Goal: Task Accomplishment & Management: Complete application form

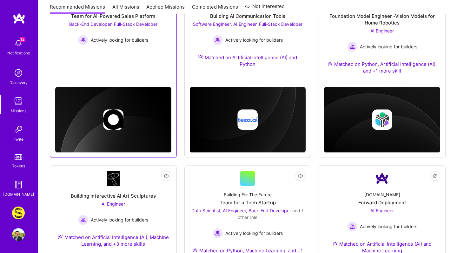
scroll to position [284, 0]
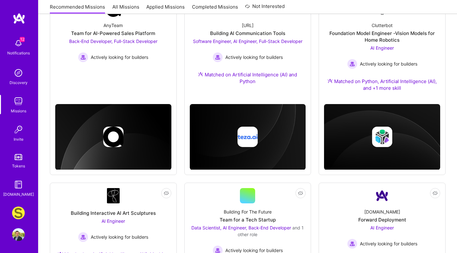
click at [20, 216] on img at bounding box center [18, 212] width 13 height 13
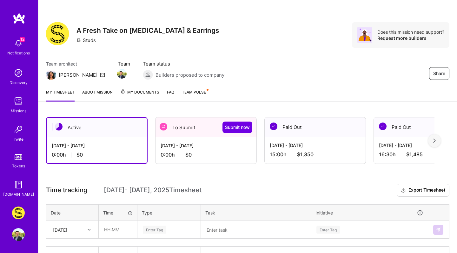
click at [200, 154] on div "0:00 h $0" at bounding box center [206, 154] width 91 height 7
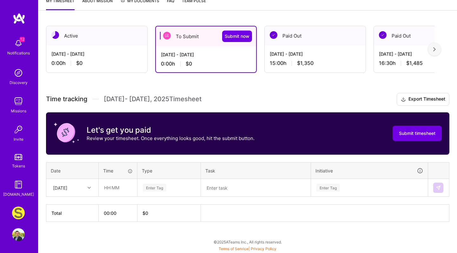
scroll to position [91, 0]
click at [115, 189] on input "text" at bounding box center [118, 187] width 38 height 17
type input "4"
type input "03:00"
type textarea "GA4 investigation"
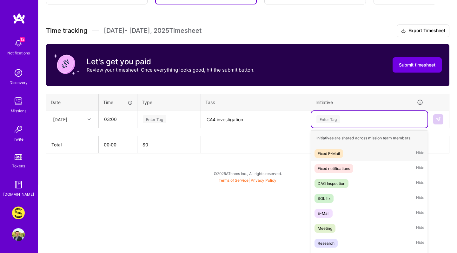
scroll to position [167, 0]
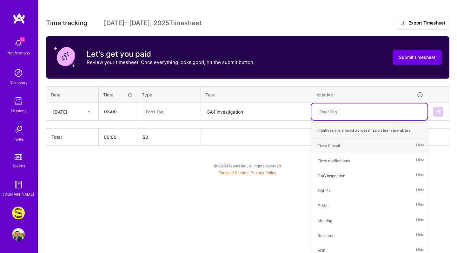
click at [167, 106] on div "Time tracking [DATE] - [DATE] Timesheet Export Timesheet Let's get you paid Rev…" at bounding box center [248, 81] width 404 height 129
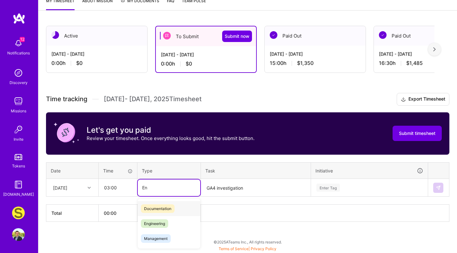
scroll to position [91, 0]
type input "Eng"
click at [157, 208] on span "Engineering" at bounding box center [154, 208] width 27 height 9
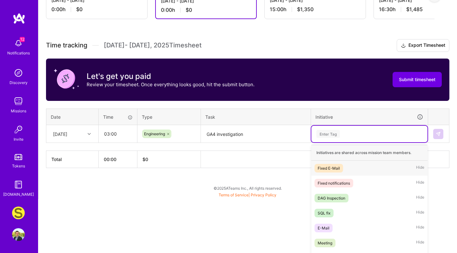
click at [352, 142] on div "option Fixed E-Mail focused, 1 of 25. 25 results available. Use Up and Down to …" at bounding box center [370, 133] width 116 height 17
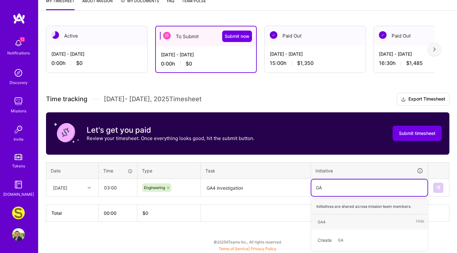
type input "GA4"
click at [323, 220] on div "GA4" at bounding box center [322, 221] width 8 height 7
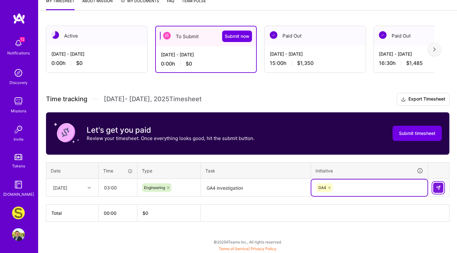
click at [437, 186] on img at bounding box center [438, 187] width 5 height 5
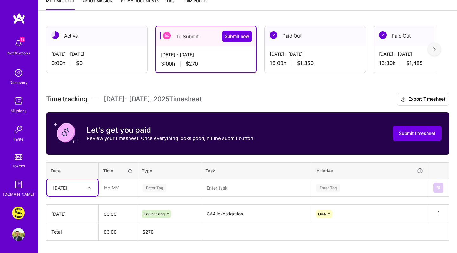
click at [74, 186] on div "Select is focused ,type to refine list, press Down to open the menu, [DATE]" at bounding box center [72, 187] width 51 height 17
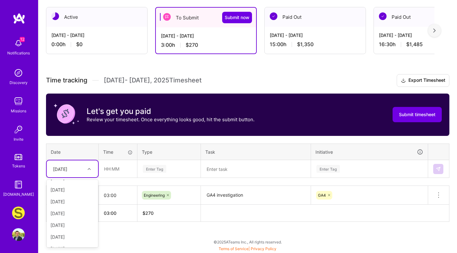
scroll to position [62, 0]
click at [76, 197] on div "[DATE]" at bounding box center [72, 195] width 51 height 12
click at [120, 171] on input "text" at bounding box center [118, 168] width 38 height 17
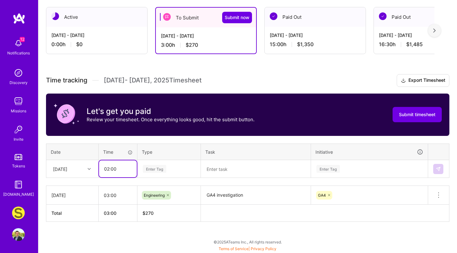
type input "02:00"
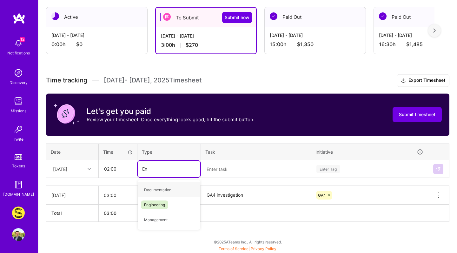
type input "Eng"
click at [153, 190] on span "Engineering" at bounding box center [154, 189] width 27 height 9
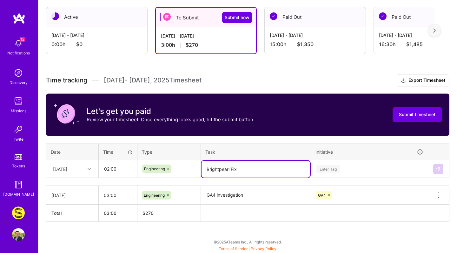
type textarea "Brightpearl Fix"
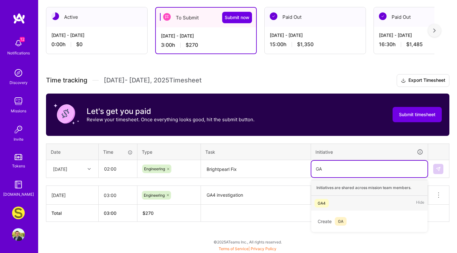
scroll to position [110, 0]
type input "Bright"
click at [332, 202] on div "BrightPearl" at bounding box center [328, 202] width 20 height 7
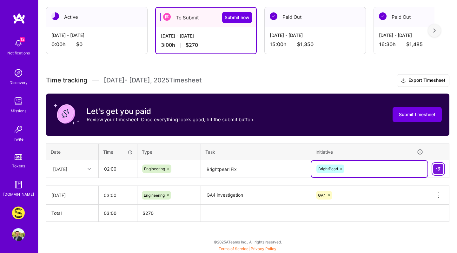
click at [439, 167] on img at bounding box center [438, 168] width 5 height 5
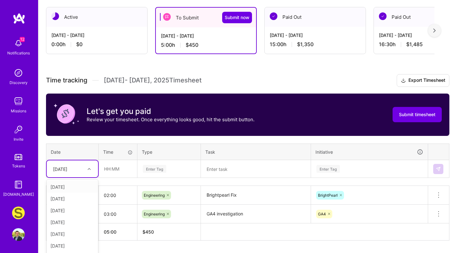
scroll to position [129, 0]
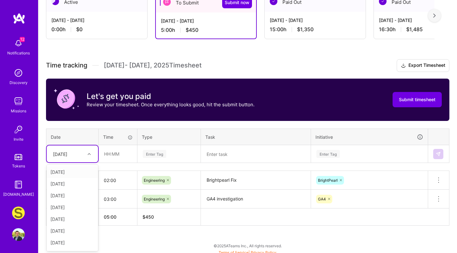
click at [84, 162] on div "option [DATE], selected. option [DATE] focused, 1 of 15. 14 results available. …" at bounding box center [72, 153] width 51 height 17
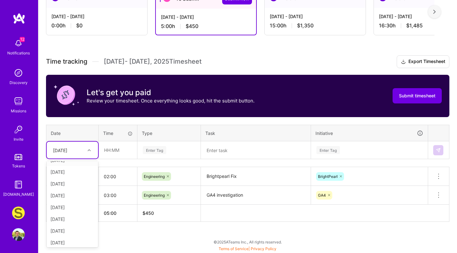
scroll to position [9, 0]
click at [76, 182] on div "[DATE]" at bounding box center [72, 183] width 51 height 12
click at [128, 144] on input "text" at bounding box center [118, 149] width 38 height 17
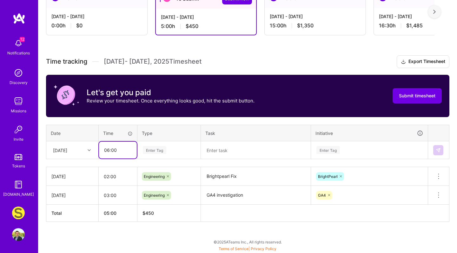
type input "06:00"
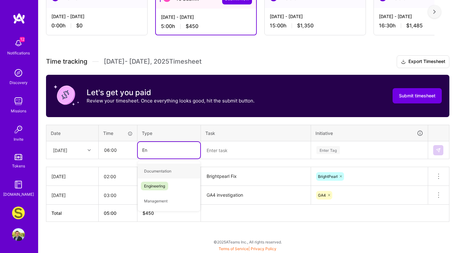
type input "Eng"
click at [164, 172] on span "Engineering" at bounding box center [154, 170] width 27 height 9
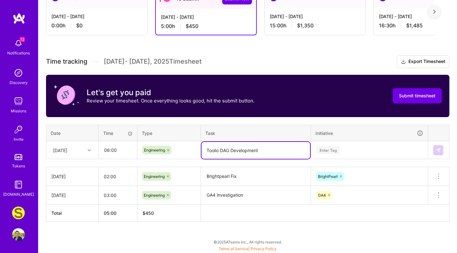
type textarea "Toolio DAG Development"
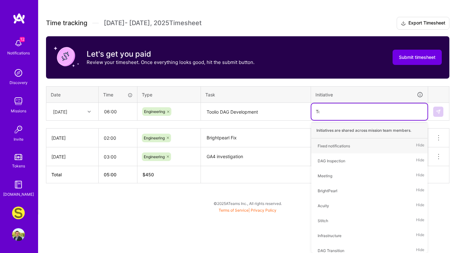
scroll to position [129, 0]
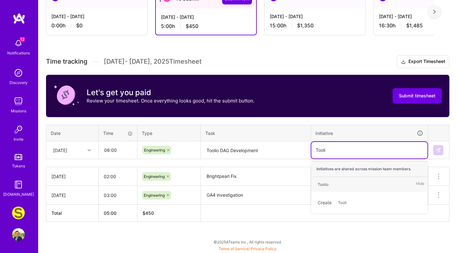
type input "Toolio"
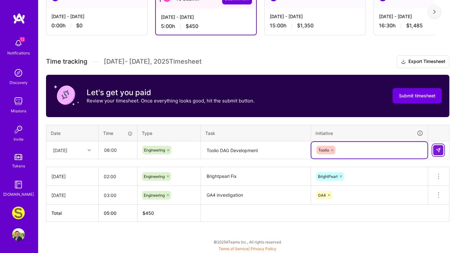
click at [436, 146] on button at bounding box center [439, 150] width 10 height 10
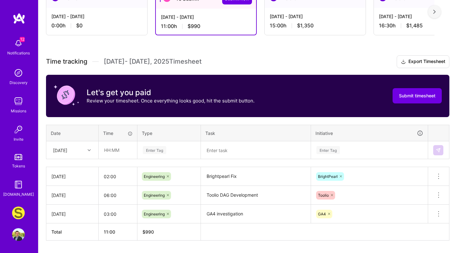
click at [78, 140] on th "Date" at bounding box center [72, 133] width 52 height 17
click at [73, 150] on div "[DATE]" at bounding box center [67, 150] width 35 height 10
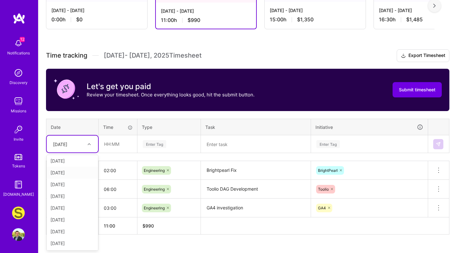
scroll to position [72, 0]
click at [76, 233] on div "[DATE]" at bounding box center [72, 231] width 51 height 12
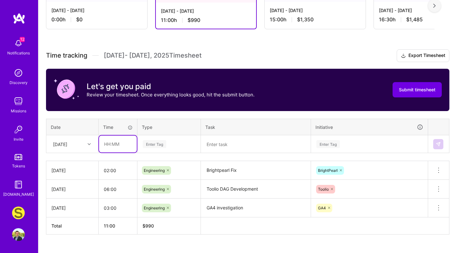
click at [118, 143] on input "text" at bounding box center [118, 143] width 38 height 17
type input "06:00"
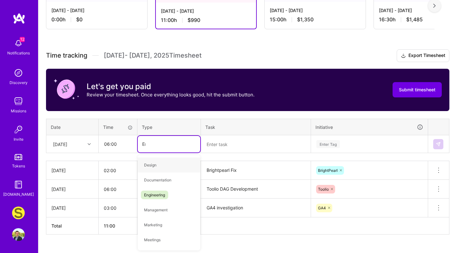
type input "Eng"
click at [153, 165] on span "Engineering" at bounding box center [154, 164] width 27 height 9
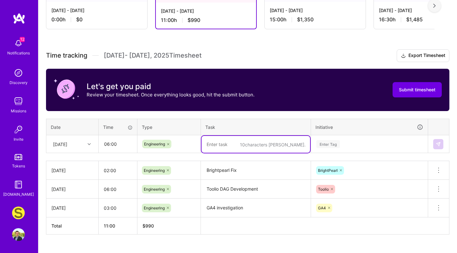
click at [249, 195] on textarea "Toolio DAG Development" at bounding box center [256, 188] width 109 height 17
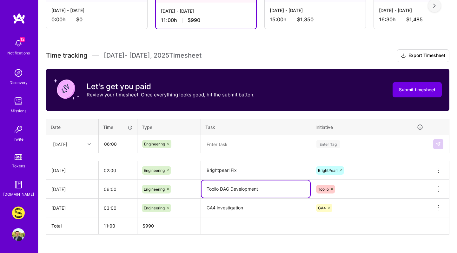
click at [249, 195] on textarea "Toolio DAG Development" at bounding box center [256, 188] width 109 height 17
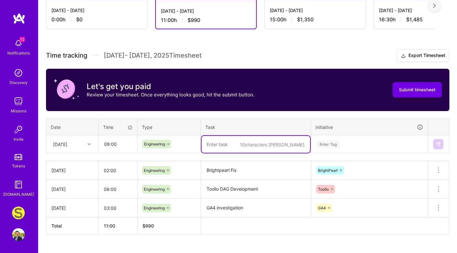
click at [263, 145] on textarea at bounding box center [256, 144] width 109 height 17
paste textarea "Toolio DAG Development"
type textarea "Toolio DAG Development"
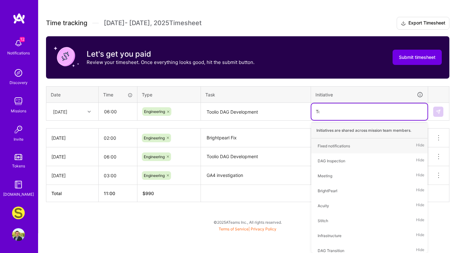
scroll to position [147, 0]
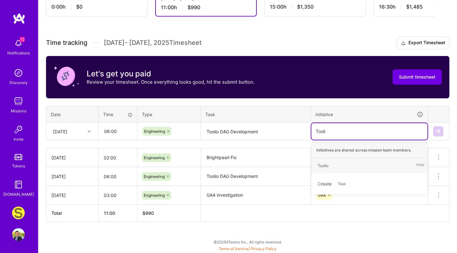
type input "Toolio"
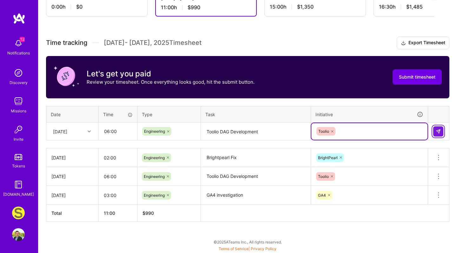
click at [439, 133] on img at bounding box center [438, 131] width 5 height 5
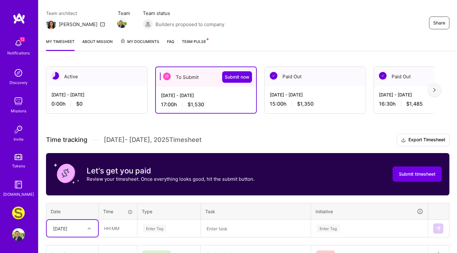
scroll to position [51, 0]
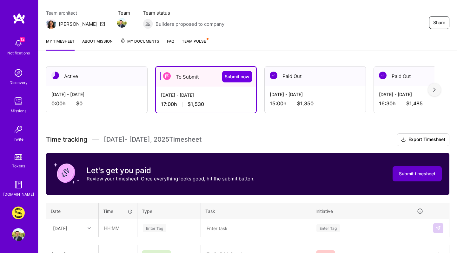
click at [417, 181] on button "Submit timesheet" at bounding box center [417, 173] width 49 height 15
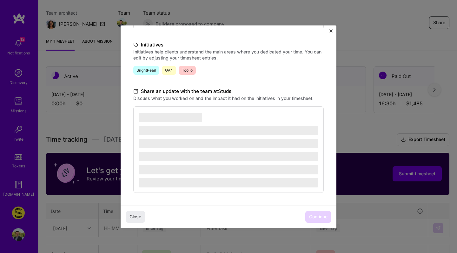
scroll to position [136, 0]
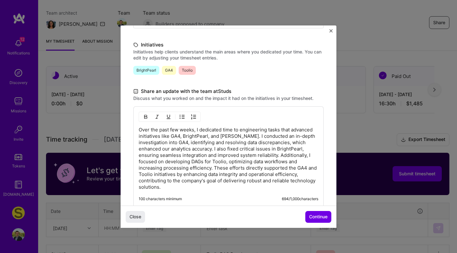
click at [236, 145] on p "Over the past few weeks, I dedicated time to engineering tasks that advanced in…" at bounding box center [229, 158] width 180 height 64
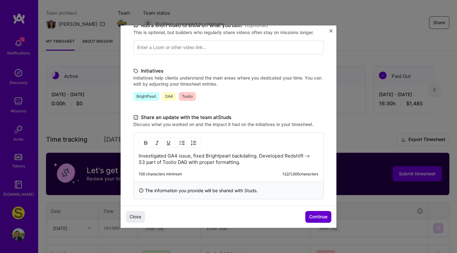
click at [317, 218] on span "Continue" at bounding box center [318, 216] width 18 height 6
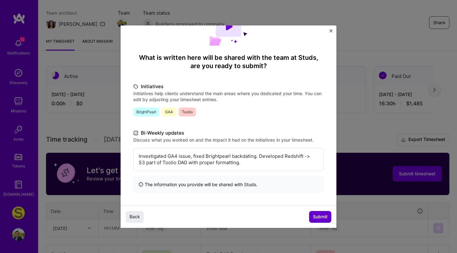
scroll to position [31, 0]
click at [317, 218] on span "Submit" at bounding box center [320, 216] width 15 height 6
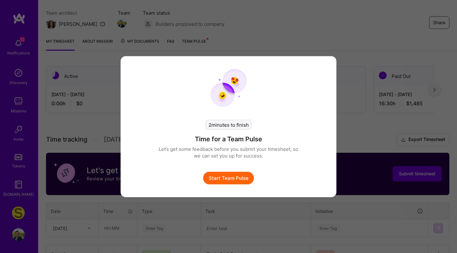
click at [221, 177] on button "Start Team Pulse" at bounding box center [228, 177] width 51 height 13
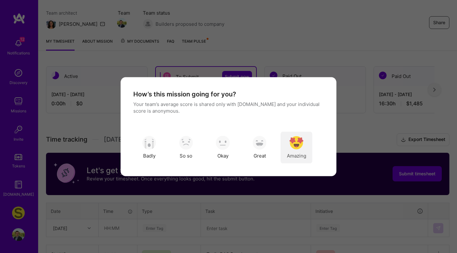
click at [294, 139] on img "modal" at bounding box center [297, 143] width 14 height 14
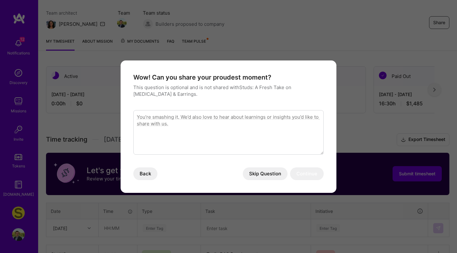
click at [266, 174] on button "Skip Question" at bounding box center [265, 173] width 45 height 13
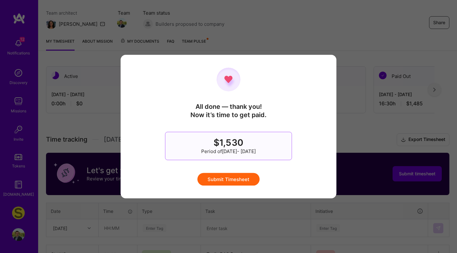
click at [243, 177] on button "Submit Timesheet" at bounding box center [229, 178] width 62 height 13
